Goal: Task Accomplishment & Management: Manage account settings

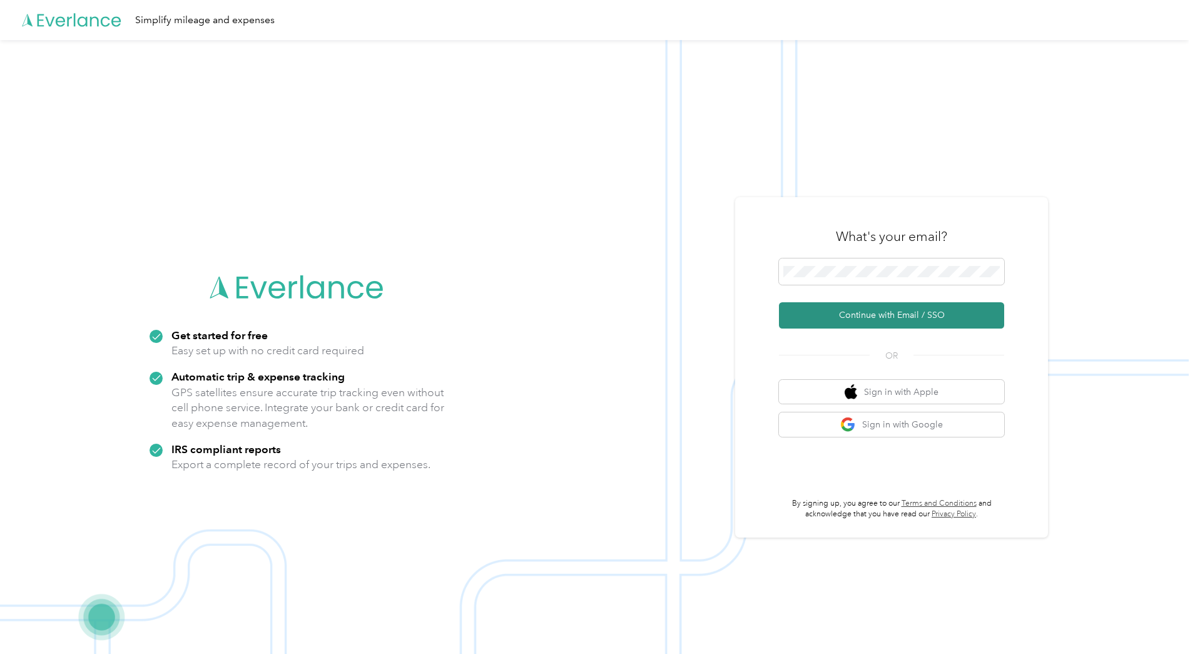
click at [865, 315] on button "Continue with Email / SSO" at bounding box center [891, 315] width 225 height 26
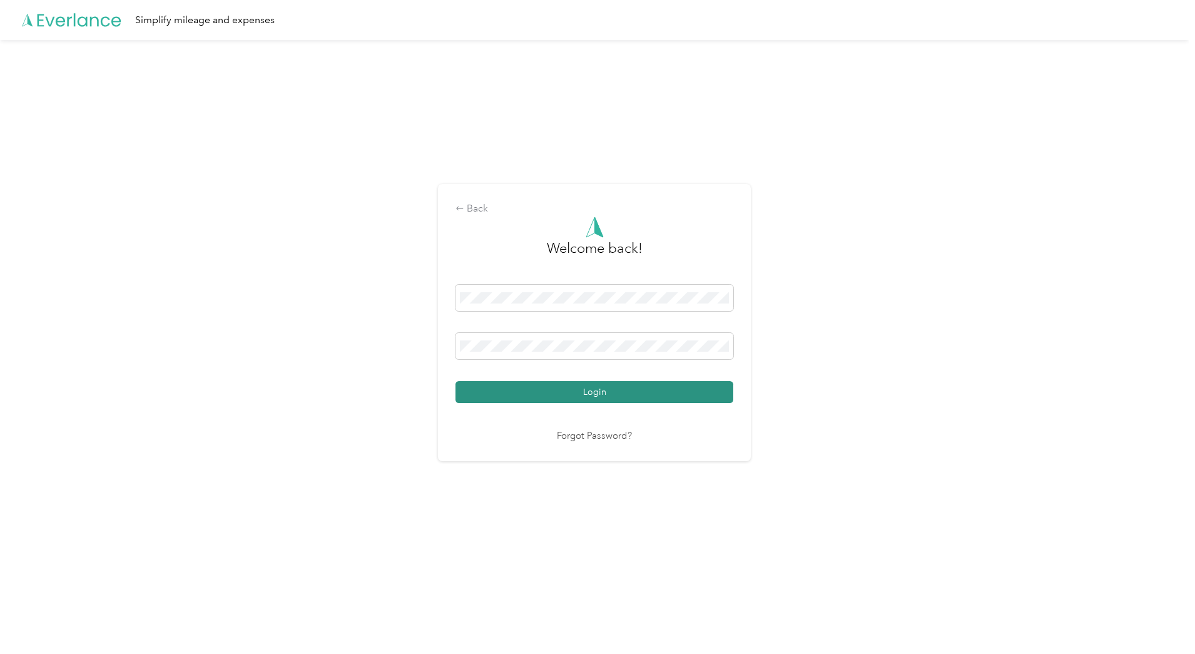
click at [589, 393] on button "Login" at bounding box center [594, 392] width 278 height 22
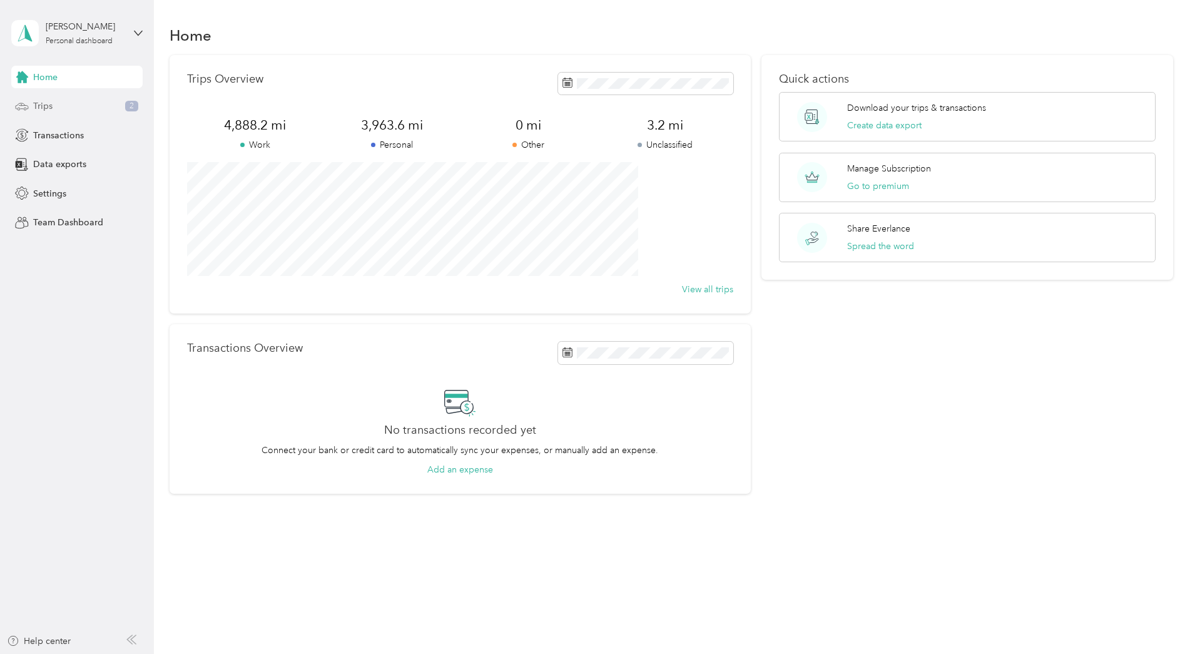
click at [51, 109] on span "Trips" at bounding box center [42, 105] width 19 height 13
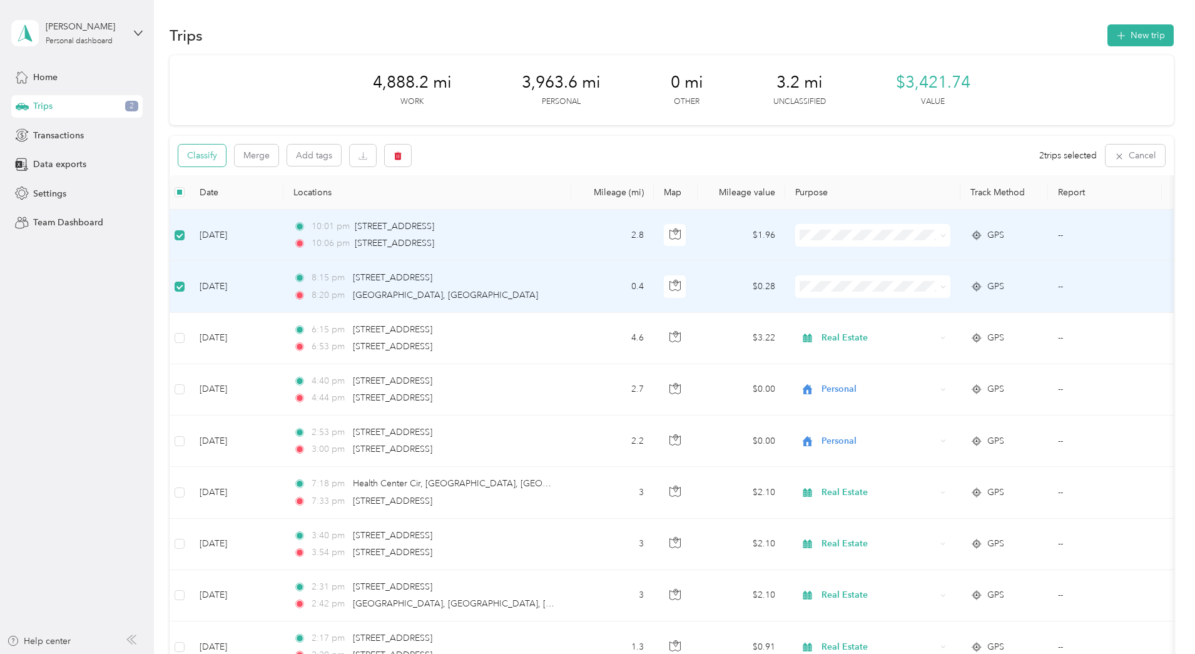
click at [226, 157] on button "Classify" at bounding box center [202, 156] width 48 height 22
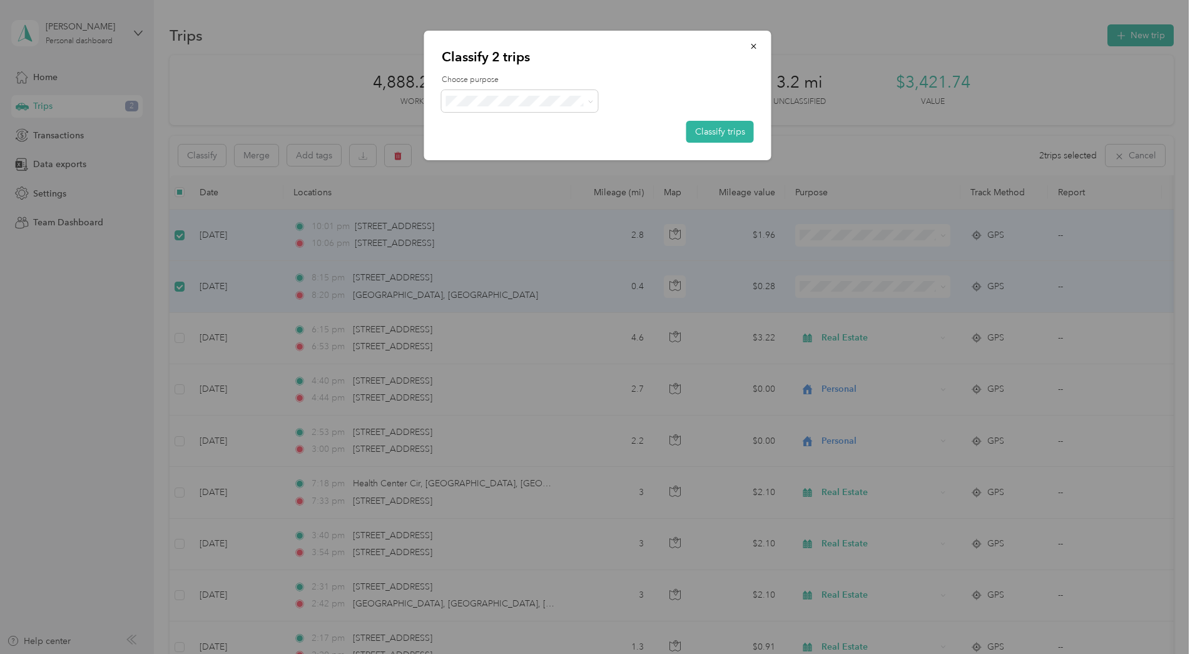
click at [489, 145] on span "Personal" at bounding box center [530, 142] width 116 height 13
click at [722, 131] on button "Classify trips" at bounding box center [720, 132] width 68 height 22
